Goal: Communication & Community: Ask a question

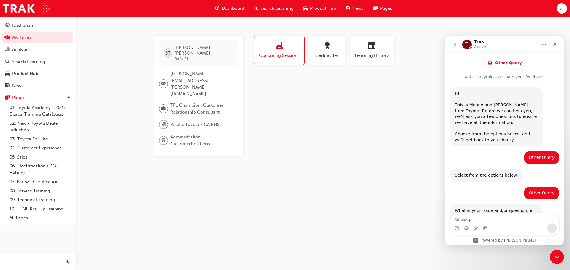
scroll to position [170, 0]
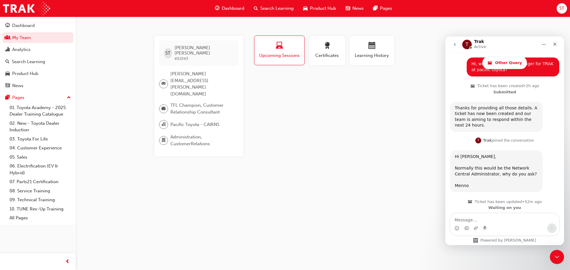
drag, startPoint x: 445, startPoint y: 37, endPoint x: 490, endPoint y: 221, distance: 189.6
click at [490, 221] on textarea "Message…" at bounding box center [504, 219] width 109 height 10
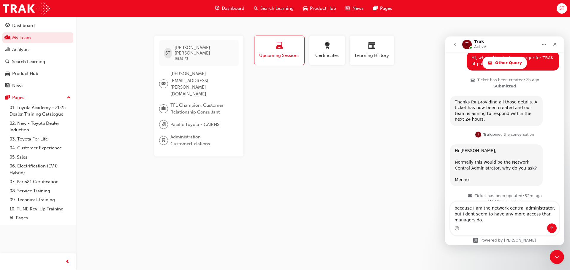
click at [471, 225] on div "Intercom messenger" at bounding box center [504, 228] width 109 height 9
click at [556, 221] on textarea "because I am the network central administrator, but I dont seem to have any mor…" at bounding box center [504, 213] width 109 height 22
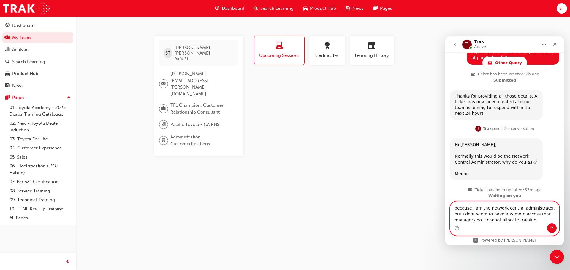
click at [496, 221] on textarea "because I am the network central administrator, but I dont seem to have any mor…" at bounding box center [504, 213] width 109 height 22
click at [497, 221] on textarea "because I am the network central administrator, but I dont seem to have any mor…" at bounding box center [504, 213] width 109 height 22
click at [520, 219] on textarea "because I am the network central administrator, but I dont seem to have any mor…" at bounding box center [504, 213] width 109 height 22
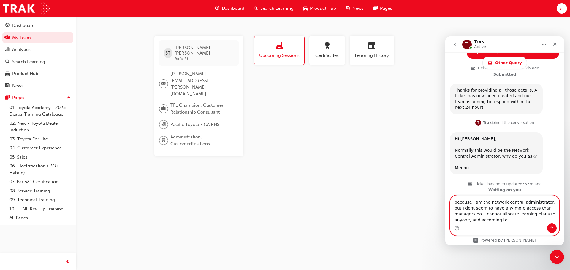
click at [483, 221] on textarea "because I am the network central administrator, but I dont seem to have any mor…" at bounding box center [504, 210] width 109 height 28
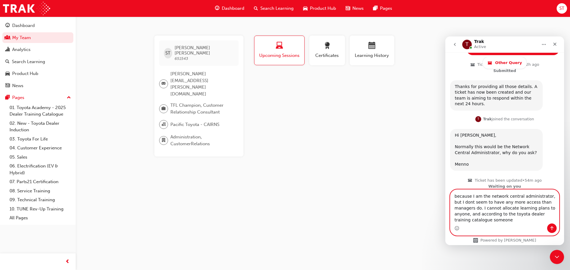
scroll to position [194, 0]
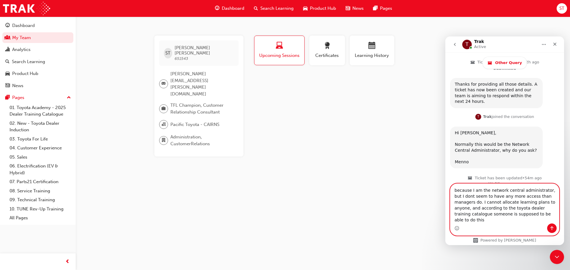
type textarea "because I am the network central administrator, but I dont seem to have any mor…"
click at [554, 230] on icon "Send a message…" at bounding box center [551, 228] width 5 height 5
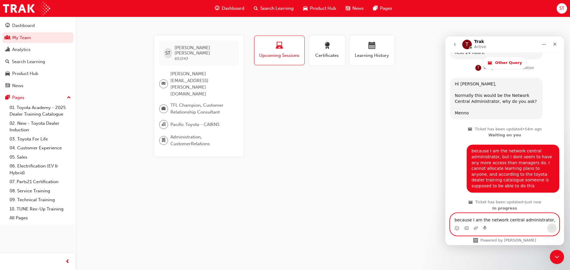
scroll to position [243, 0]
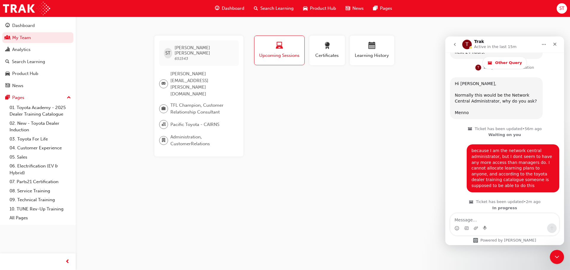
drag, startPoint x: 394, startPoint y: 95, endPoint x: 388, endPoint y: 92, distance: 6.3
click at [393, 94] on div "Profile Upcoming Sessions Certificates Learning History ST [PERSON_NAME] 651543…" at bounding box center [372, 96] width 239 height 121
